Goal: Information Seeking & Learning: Learn about a topic

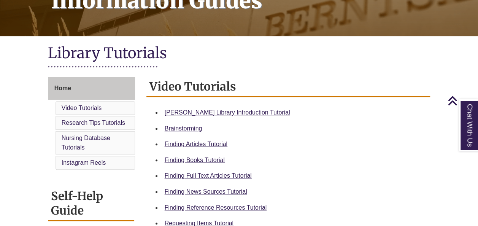
scroll to position [137, 0]
click at [187, 114] on link "Berntsen Library Introduction Tutorial" at bounding box center [228, 112] width 126 height 6
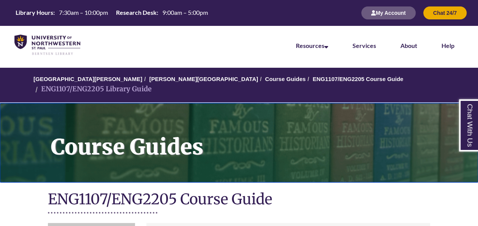
click at [221, 155] on h1 "Course Guides" at bounding box center [261, 137] width 436 height 69
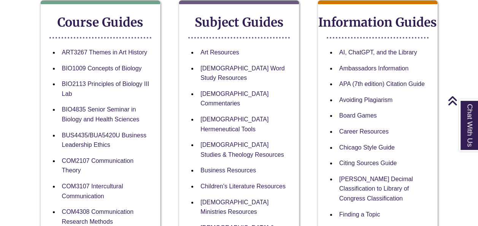
scroll to position [151, 0]
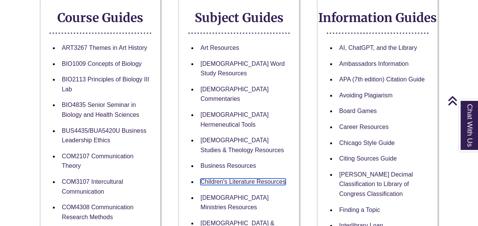
click at [221, 178] on link "Children's Literature Resources" at bounding box center [243, 181] width 85 height 6
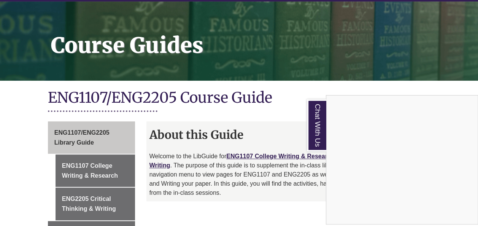
scroll to position [103, 0]
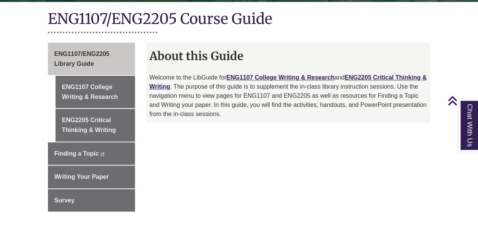
scroll to position [181, 0]
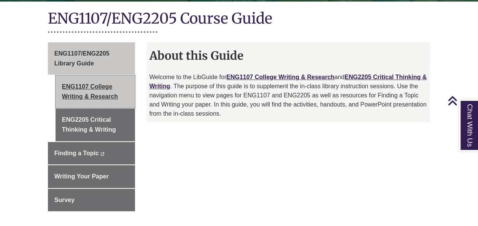
click at [120, 85] on link "ENG1107 College Writing & Research" at bounding box center [96, 91] width 80 height 32
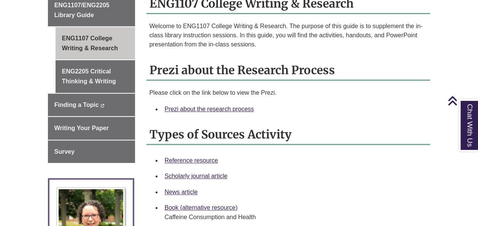
scroll to position [230, 0]
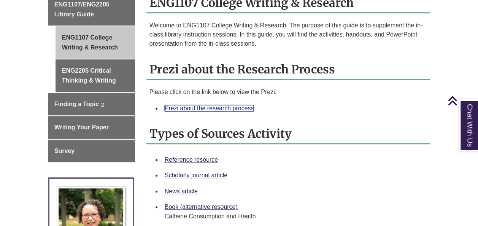
click at [208, 105] on link "Prezi about the research process" at bounding box center [209, 108] width 89 height 6
